Goal: Information Seeking & Learning: Learn about a topic

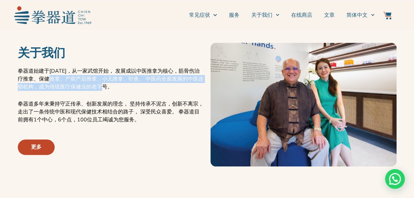
scroll to position [198, 0]
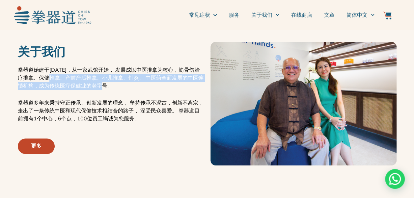
click at [48, 148] on link "更多" at bounding box center [36, 146] width 37 height 15
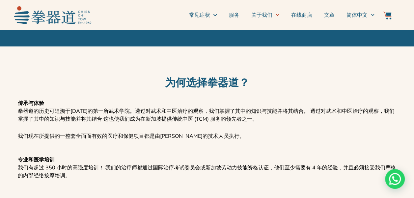
scroll to position [658, 0]
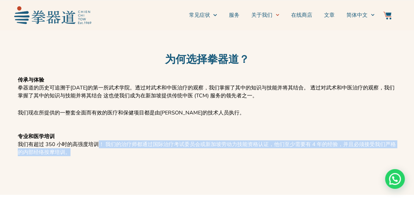
drag, startPoint x: 97, startPoint y: 146, endPoint x: 266, endPoint y: 149, distance: 169.6
click at [266, 149] on p "专业和医学培训 我们有超过 350 小时的高强度培训！ 我们的治疗师都通过国际治疗考试委员会或新加坡劳动力技能资格认证，他们至少需要有 4 年的经验，并且必须…" at bounding box center [207, 145] width 379 height 24
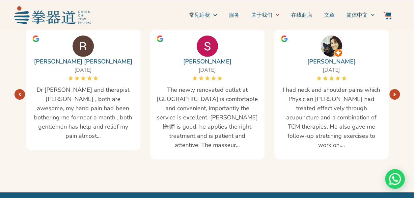
scroll to position [1021, 0]
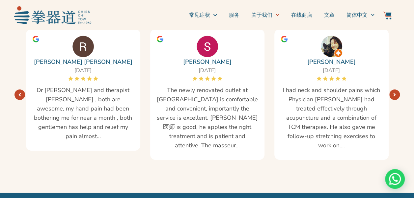
click at [397, 97] on link "Next" at bounding box center [394, 95] width 11 height 11
